Goal: Communication & Community: Answer question/provide support

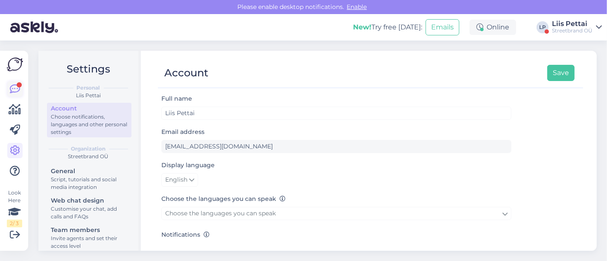
click at [15, 92] on icon at bounding box center [15, 89] width 10 height 10
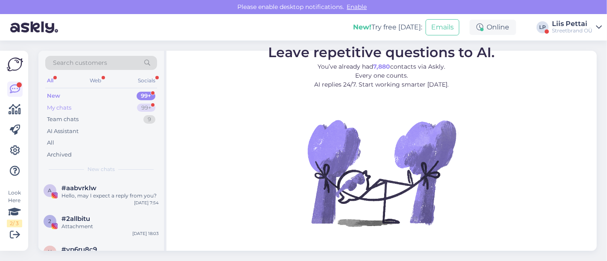
click at [68, 102] on div "My chats 99+" at bounding box center [101, 108] width 112 height 12
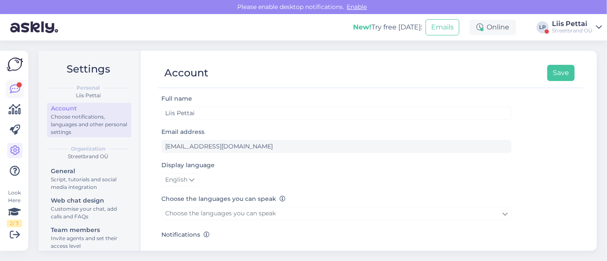
click at [13, 87] on icon at bounding box center [15, 89] width 10 height 10
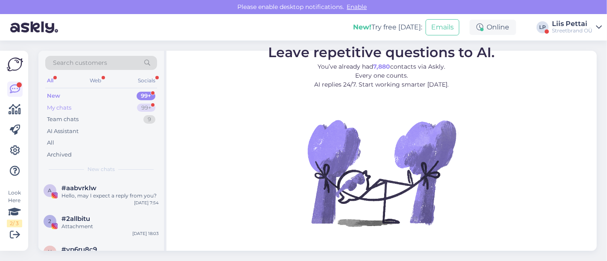
click at [88, 107] on div "My chats 99+" at bounding box center [101, 108] width 112 height 12
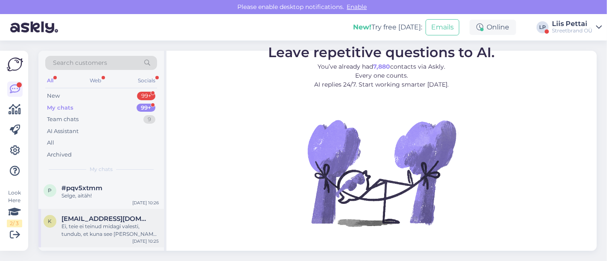
click at [97, 215] on span "[EMAIL_ADDRESS][DOMAIN_NAME]" at bounding box center [105, 219] width 89 height 8
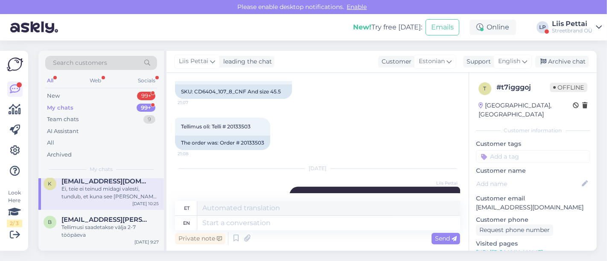
scroll to position [344, 0]
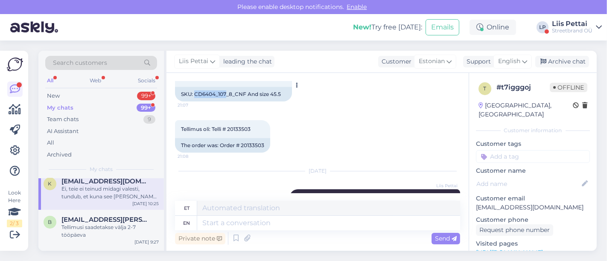
drag, startPoint x: 194, startPoint y: 91, endPoint x: 225, endPoint y: 100, distance: 32.4
click at [225, 100] on div "SKU: CD6404_107_8_CNF And size 45.5" at bounding box center [233, 94] width 117 height 15
drag, startPoint x: 230, startPoint y: 128, endPoint x: 254, endPoint y: 127, distance: 24.3
click at [254, 127] on div "Tellimus oli: Telli # 20133503 21:08" at bounding box center [222, 129] width 95 height 18
copy span "20133503"
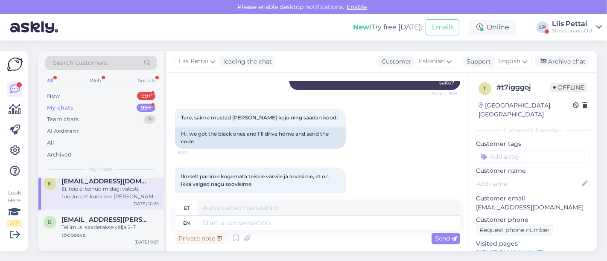
scroll to position [657, 0]
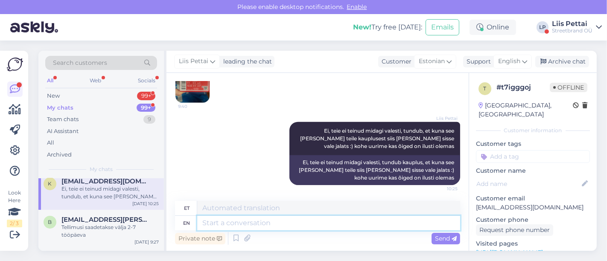
click at [378, 223] on textarea at bounding box center [328, 223] width 263 height 15
click at [201, 87] on img at bounding box center [192, 86] width 34 height 34
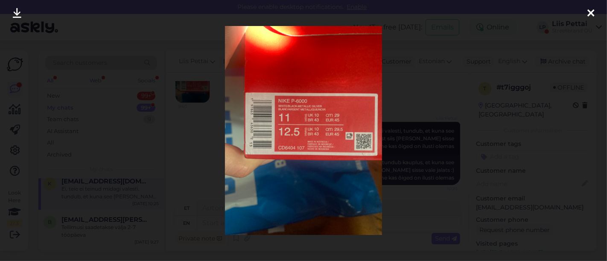
click at [197, 136] on div at bounding box center [303, 130] width 607 height 261
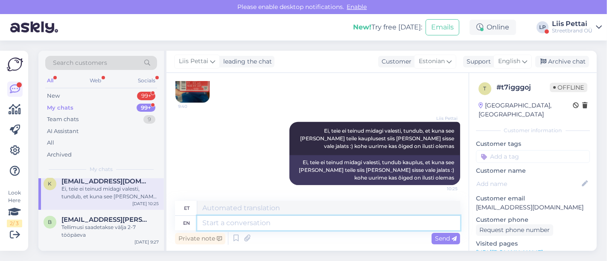
click at [246, 220] on textarea at bounding box center [328, 223] width 263 height 15
type textarea "y"
type textarea "teil o"
type textarea "teil"
type textarea "teil on t"
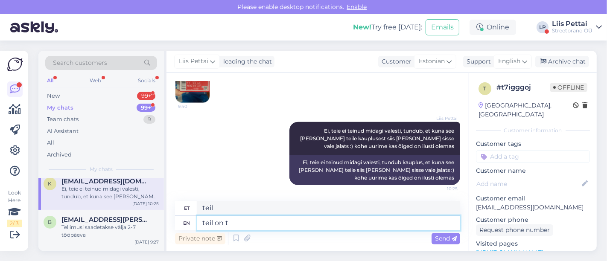
type textarea "teil on"
type textarea "teil on tellitud"
type textarea "teil on tellitud 45 s"
type textarea "teil on tellitud 45"
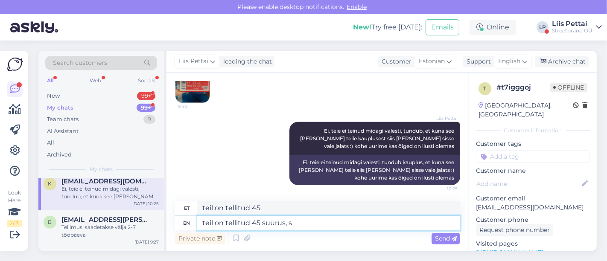
type textarea "teil on tellitud 45 suurus, si"
type textarea "teil on tellitud 45 suurus,"
type textarea "teil on tellitud 45 suurus, siin k"
type textarea "teil on tellitud 45 suurus, siin"
type textarea "teil on tellitud 45 suurus, siin kirjutasite"
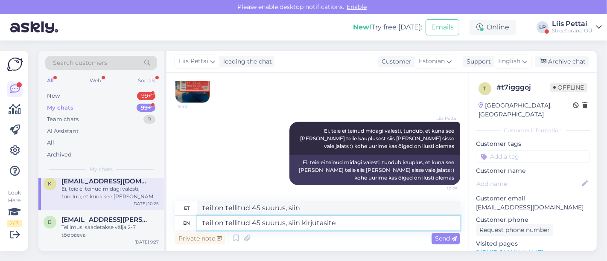
type textarea "teil on tellitud 45 suurus, siin kirjutasite"
type textarea "teil on tellitud 45 suurus, siin kirjutasite 45,5"
type textarea "teil on tellitud 45 suurus, siin kirjutasite 45,5?"
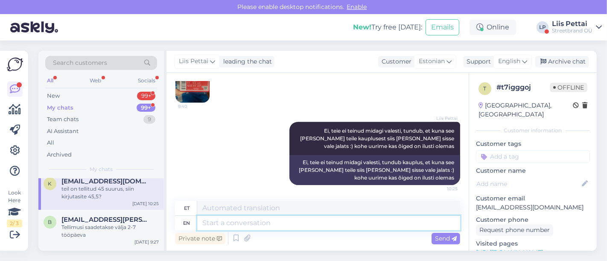
scroll to position [709, 0]
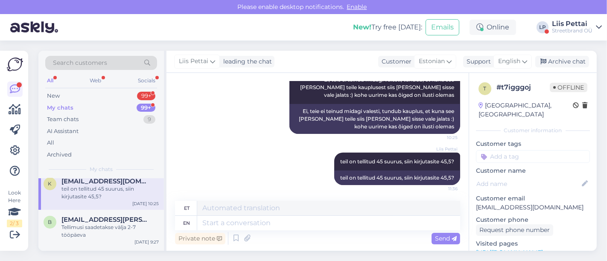
click at [117, 203] on div "k kersti.rst@gmail.com teil on tellitud 45 suurus, siin kirjutasite 45,5? Sep 1…" at bounding box center [100, 190] width 125 height 38
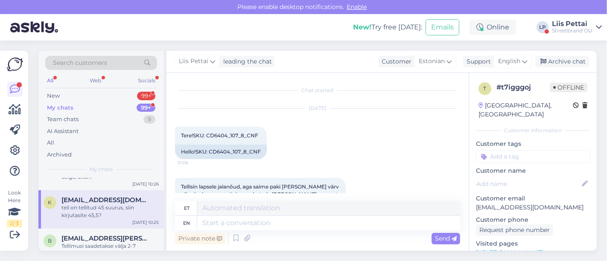
scroll to position [0, 0]
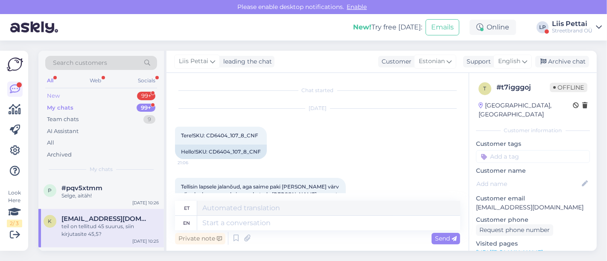
click at [112, 97] on div "New 99+" at bounding box center [101, 96] width 112 height 12
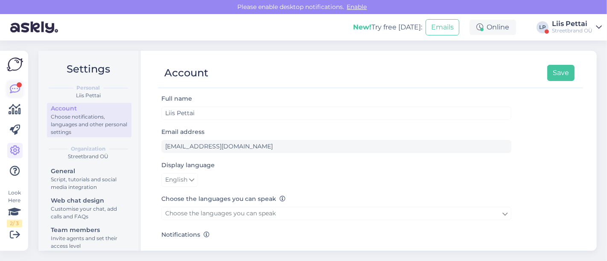
click at [12, 90] on icon at bounding box center [15, 89] width 10 height 10
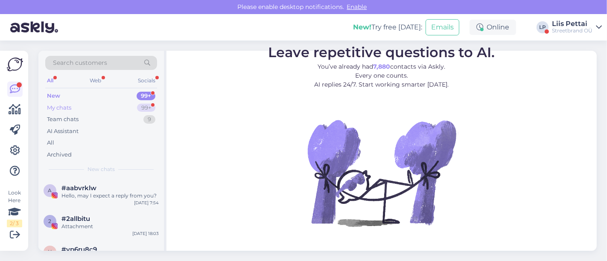
click at [61, 107] on div "My chats" at bounding box center [59, 108] width 24 height 9
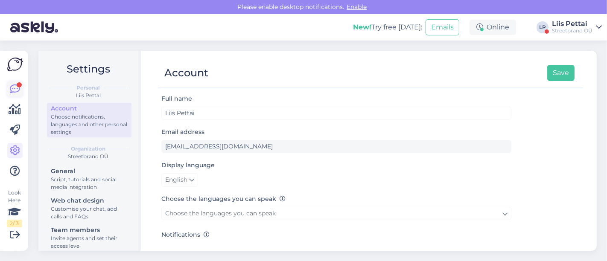
click at [12, 86] on icon at bounding box center [15, 89] width 10 height 10
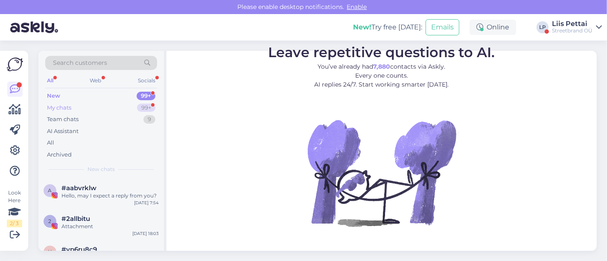
click at [103, 108] on div "My chats 99+" at bounding box center [101, 108] width 112 height 12
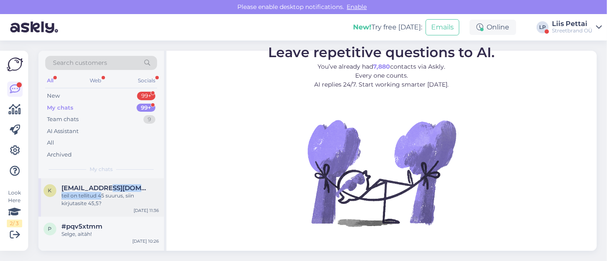
click at [100, 192] on div "kersti.rst@gmail.com teil on tellitud 45 suurus, siin kirjutasite 45,5?" at bounding box center [109, 195] width 97 height 23
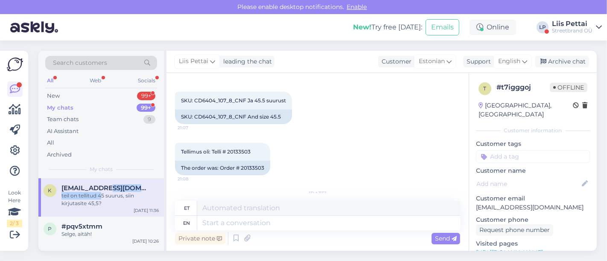
scroll to position [316, 0]
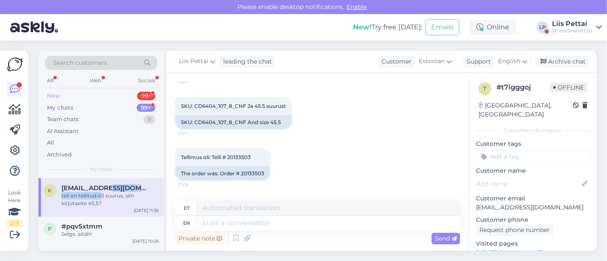
click at [97, 98] on div "New 99+" at bounding box center [101, 96] width 112 height 12
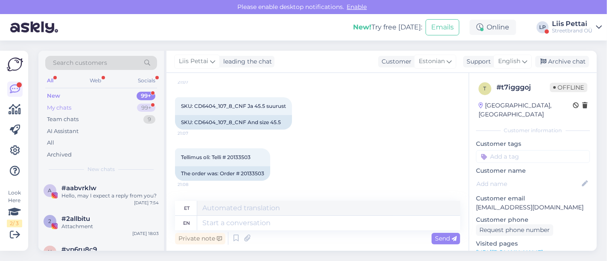
click at [94, 108] on div "My chats 99+" at bounding box center [101, 108] width 112 height 12
